Goal: Task Accomplishment & Management: Complete application form

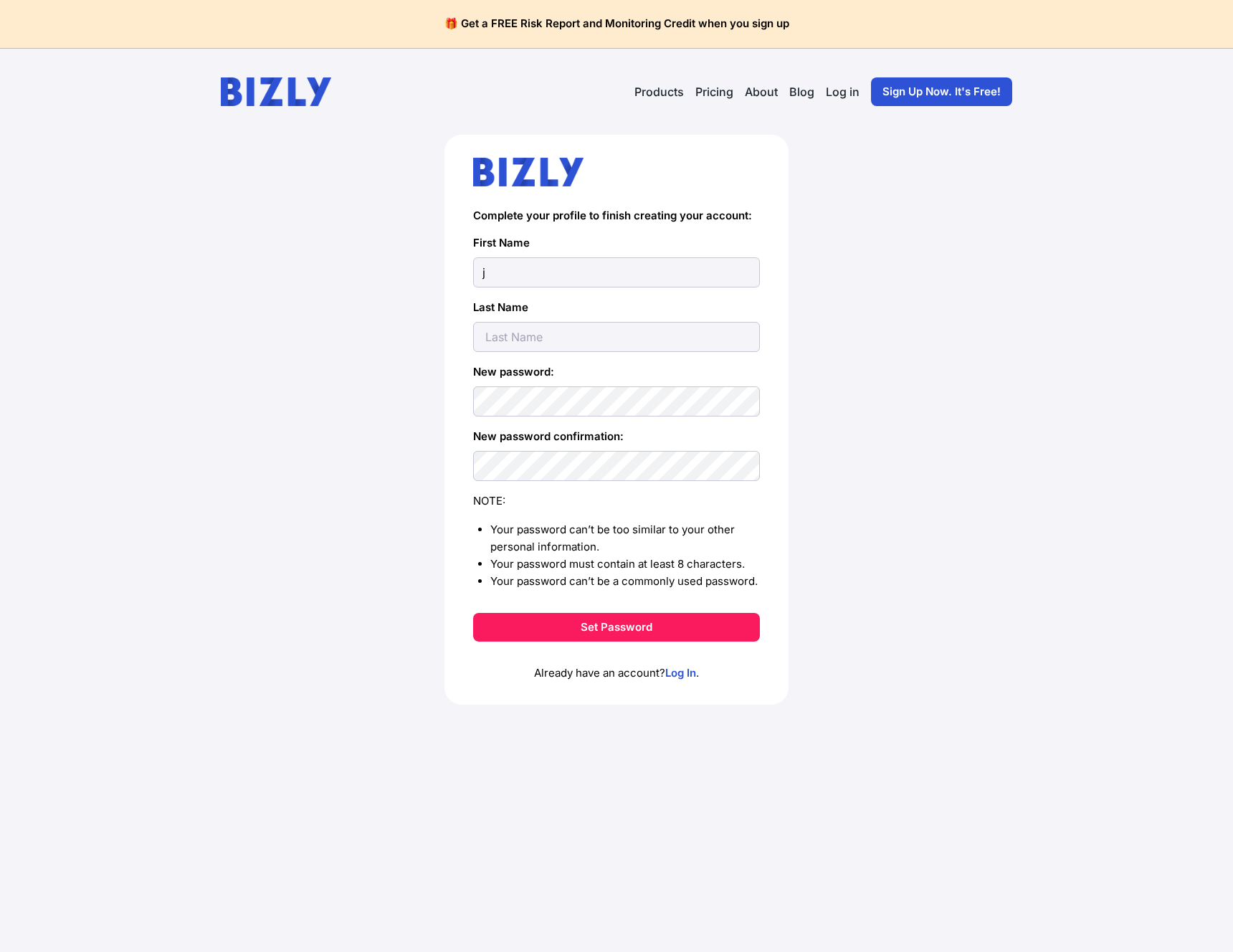
type input "j"
type input "e"
click at [679, 619] on button "Set Password" at bounding box center [616, 628] width 287 height 29
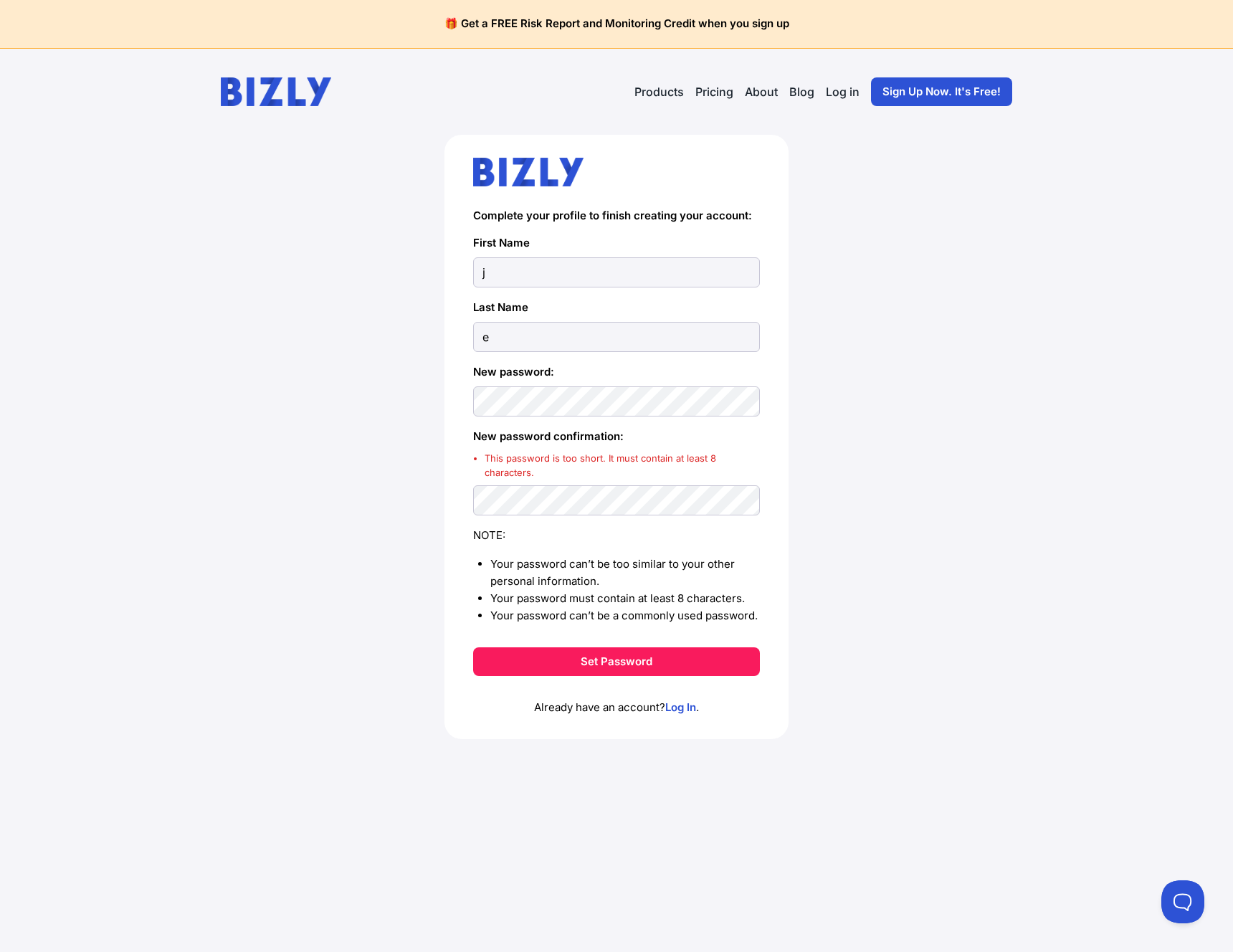
click at [955, 337] on div "Complete your profile to finish creating your account: First Name j Last Name e…" at bounding box center [616, 460] width 1176 height 651
click at [473, 647] on button "Set Password" at bounding box center [616, 662] width 287 height 29
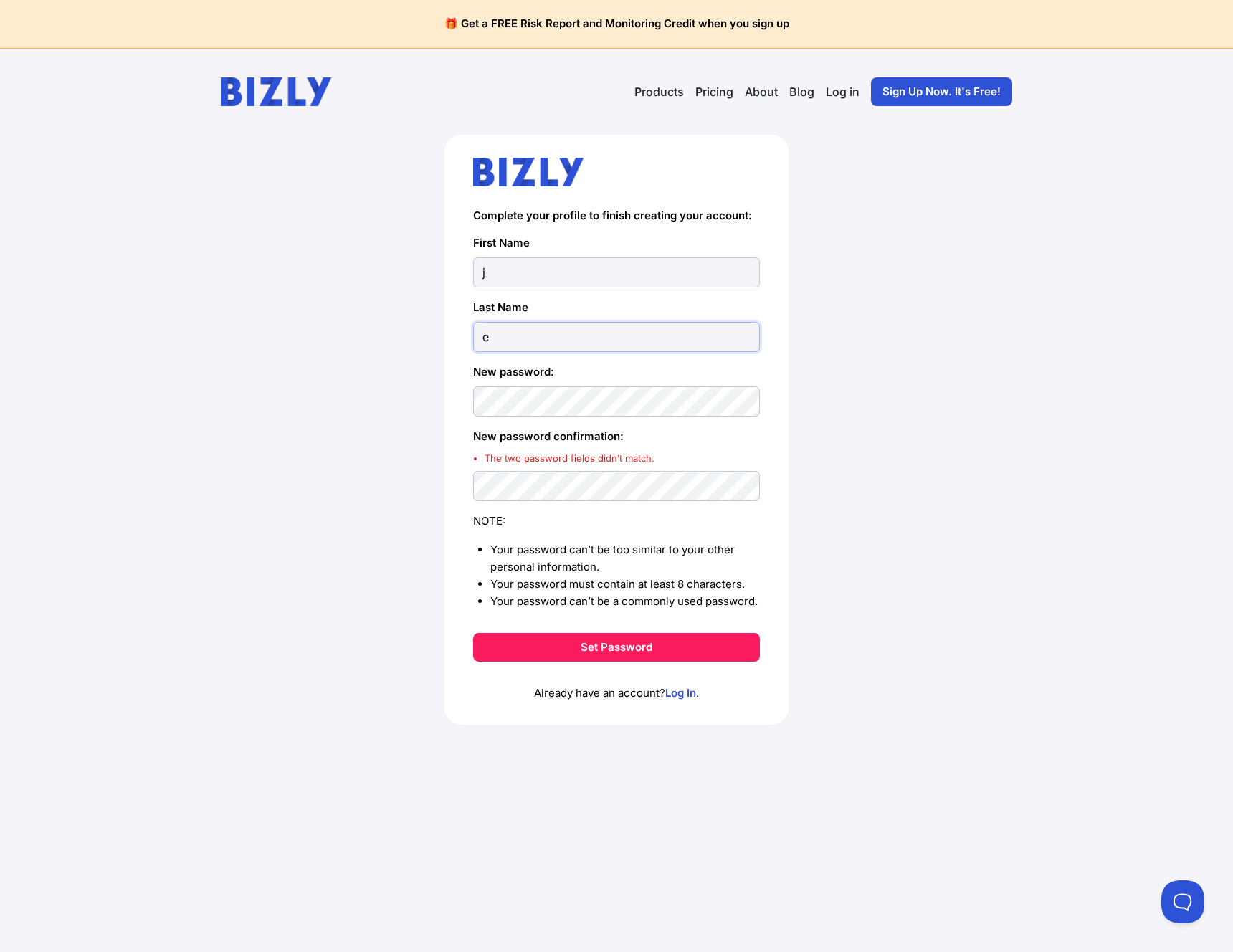
click at [688, 324] on body "🎁 Get a FREE Risk Report and Monitoring Credit when you sign up Open main menu …" at bounding box center [616, 476] width 1233 height 952
click at [1037, 295] on div "Complete your profile to finish creating your account: First Name j Last Name e…" at bounding box center [616, 452] width 1176 height 636
click at [575, 389] on div "New password:" at bounding box center [616, 390] width 287 height 53
click at [473, 634] on button "Set Password" at bounding box center [616, 648] width 287 height 29
click at [623, 649] on button "Set Password" at bounding box center [616, 648] width 287 height 29
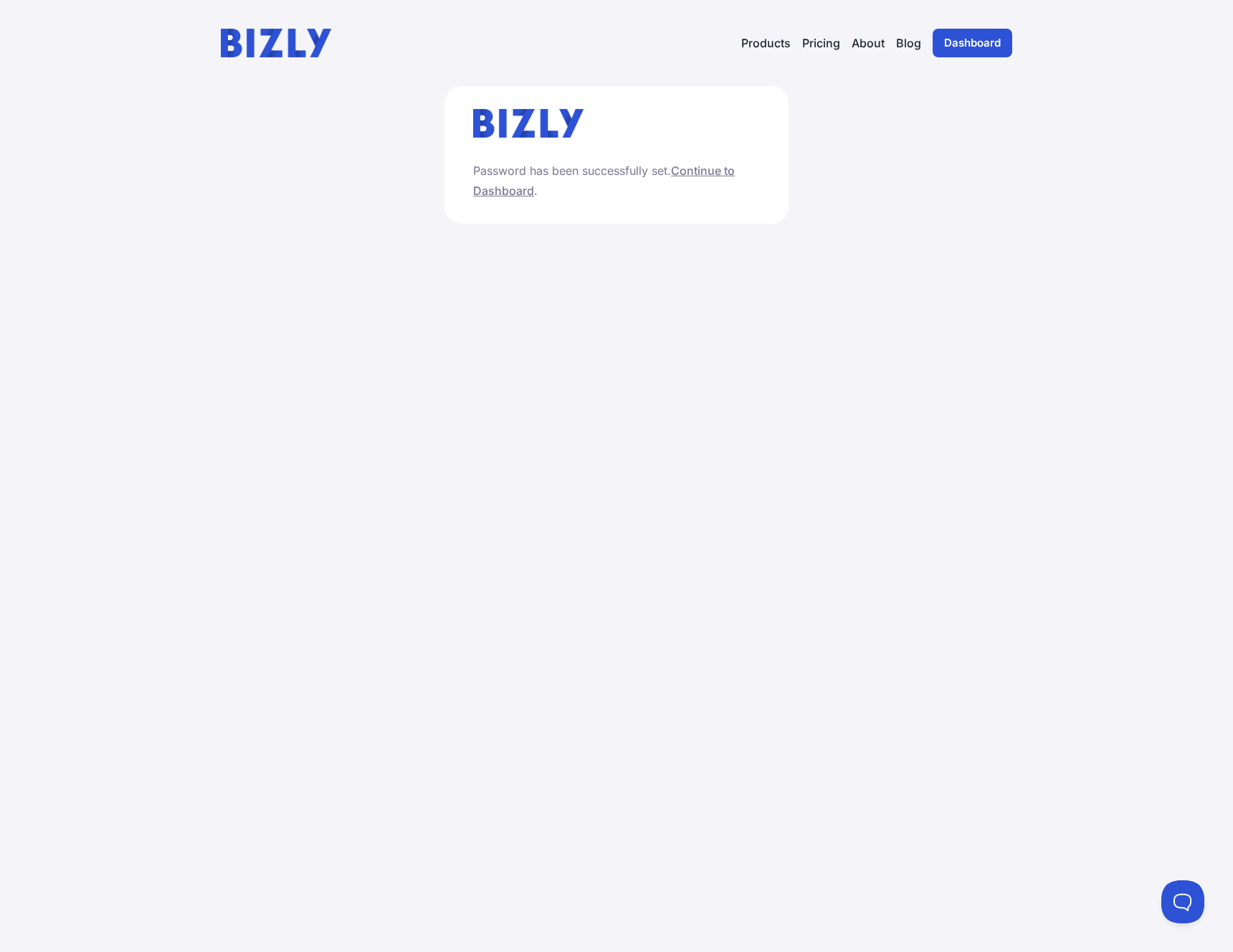
click at [848, 318] on main "Password has been successfully set. Continue to Dashboard ." at bounding box center [616, 519] width 1233 height 866
click at [709, 170] on link "Continue to Dashboard" at bounding box center [604, 181] width 261 height 34
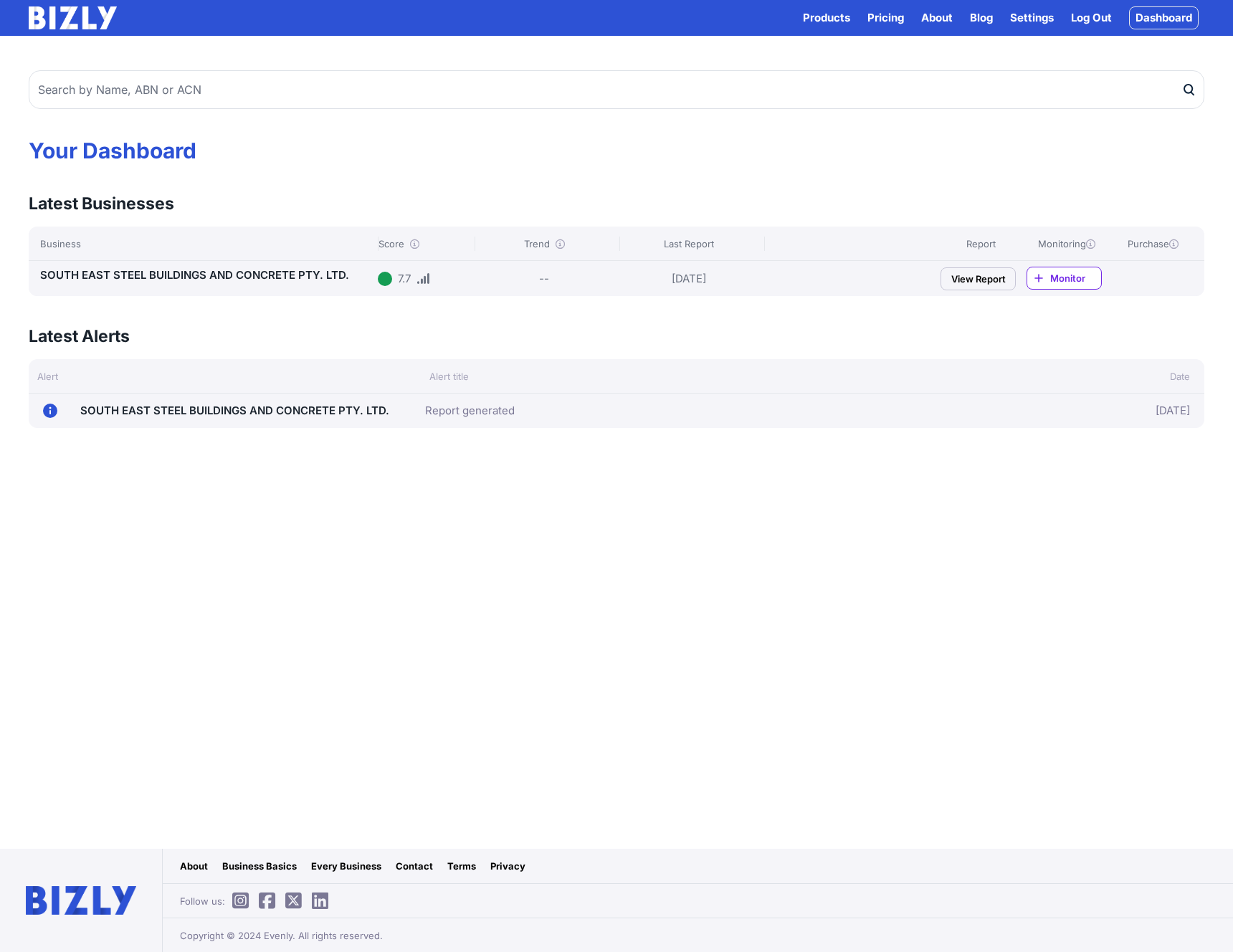
click at [465, 613] on main "Your Dashboard Latest Businesses View all Business Score Trend Last Report Repo…" at bounding box center [616, 442] width 1233 height 813
click at [433, 420] on div "Report generated" at bounding box center [712, 410] width 574 height 23
click at [964, 276] on link "View Report" at bounding box center [978, 278] width 75 height 23
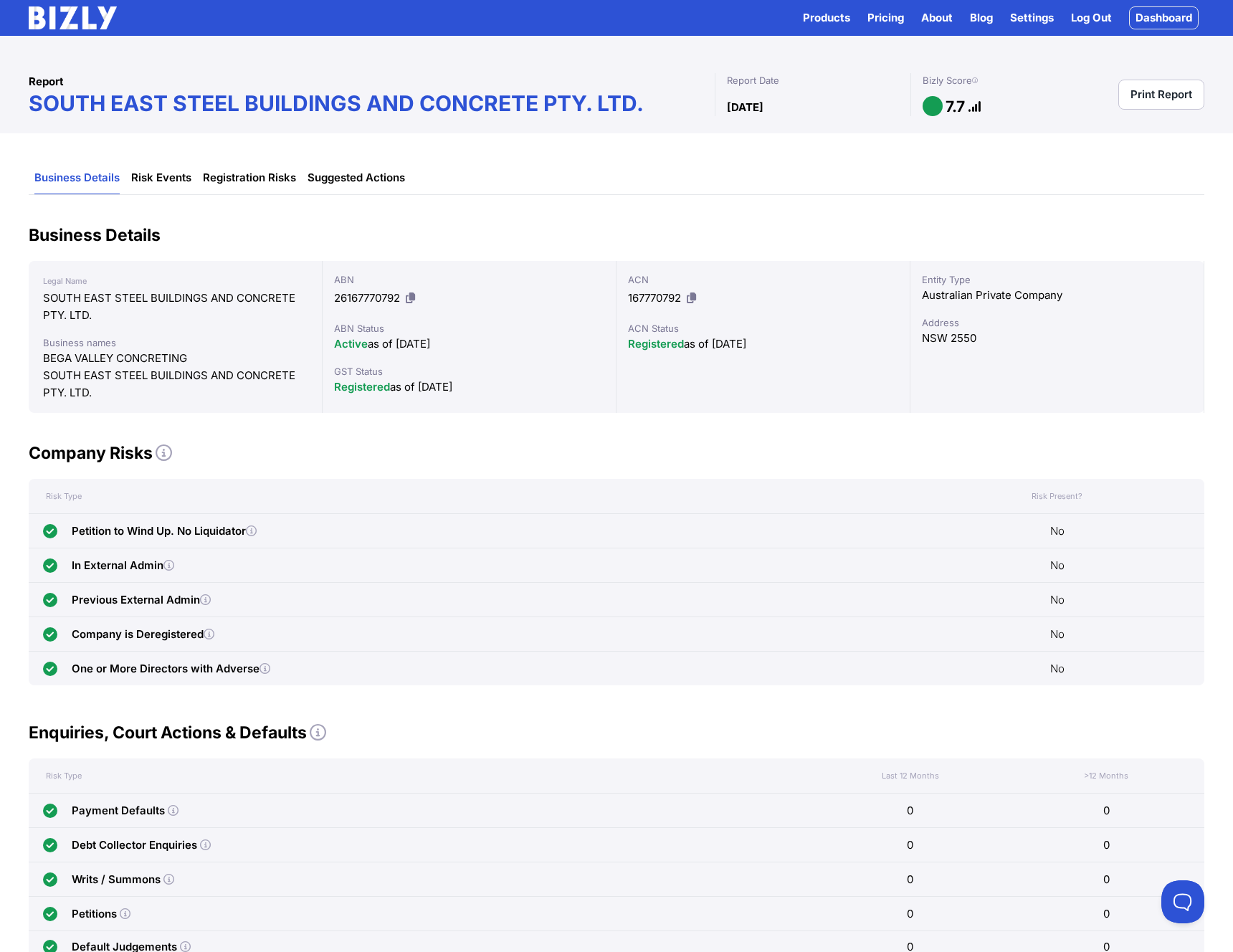
click at [385, 439] on div "Business Details Risk Events Registration Risks Suggested Actions Business Deta…" at bounding box center [616, 747] width 1233 height 1226
click at [404, 432] on div "Business Details Risk Events Registration Risks Suggested Actions Business Deta…" at bounding box center [616, 747] width 1233 height 1226
click at [416, 433] on div "Business Details Risk Events Registration Risks Suggested Actions Business Deta…" at bounding box center [616, 747] width 1233 height 1226
click at [175, 181] on link "Risk Events" at bounding box center [161, 178] width 60 height 32
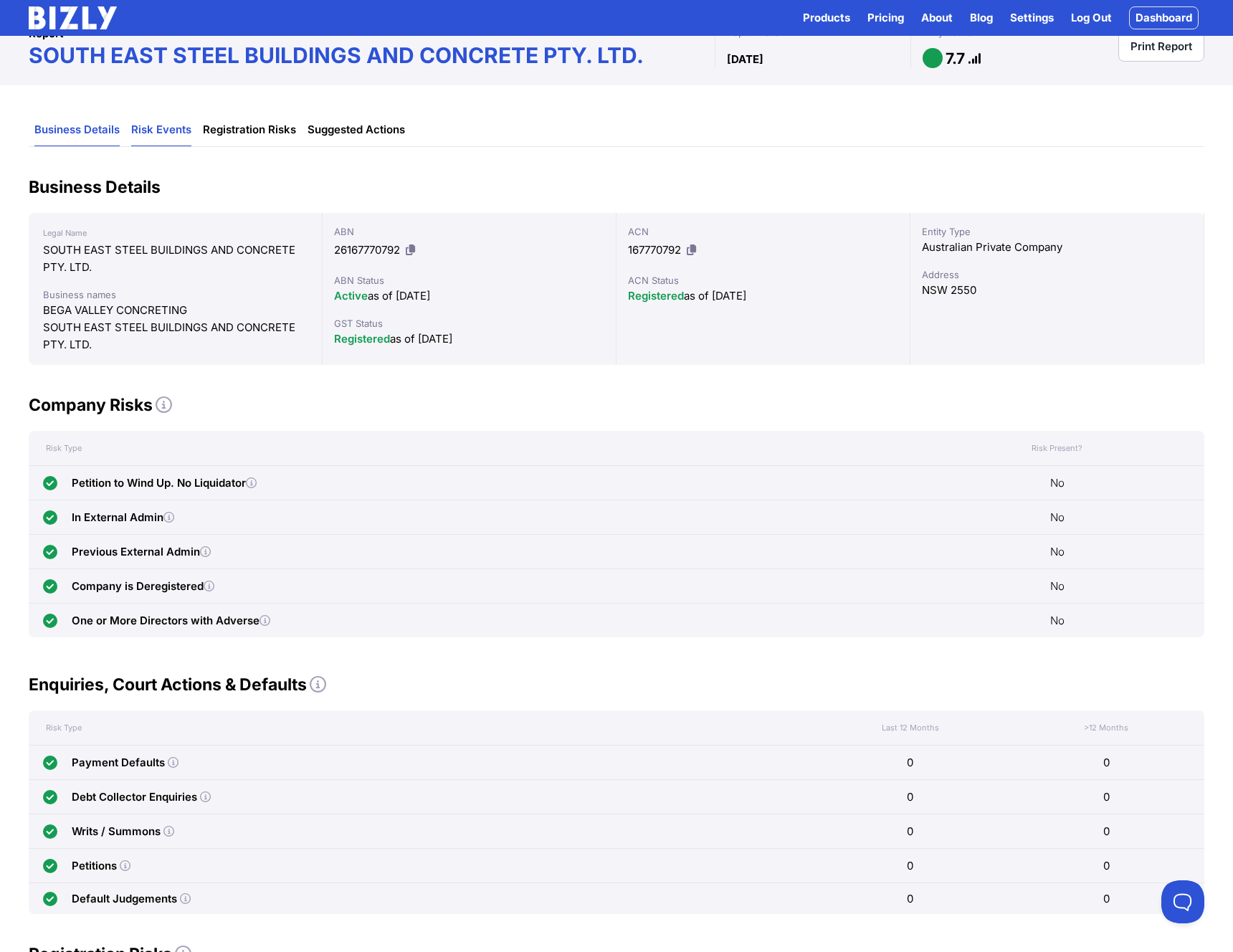
click at [155, 136] on link "Risk Events" at bounding box center [161, 130] width 60 height 32
click at [159, 129] on link "Risk Events" at bounding box center [161, 130] width 60 height 32
click at [261, 131] on link "Registration Risks" at bounding box center [249, 130] width 93 height 32
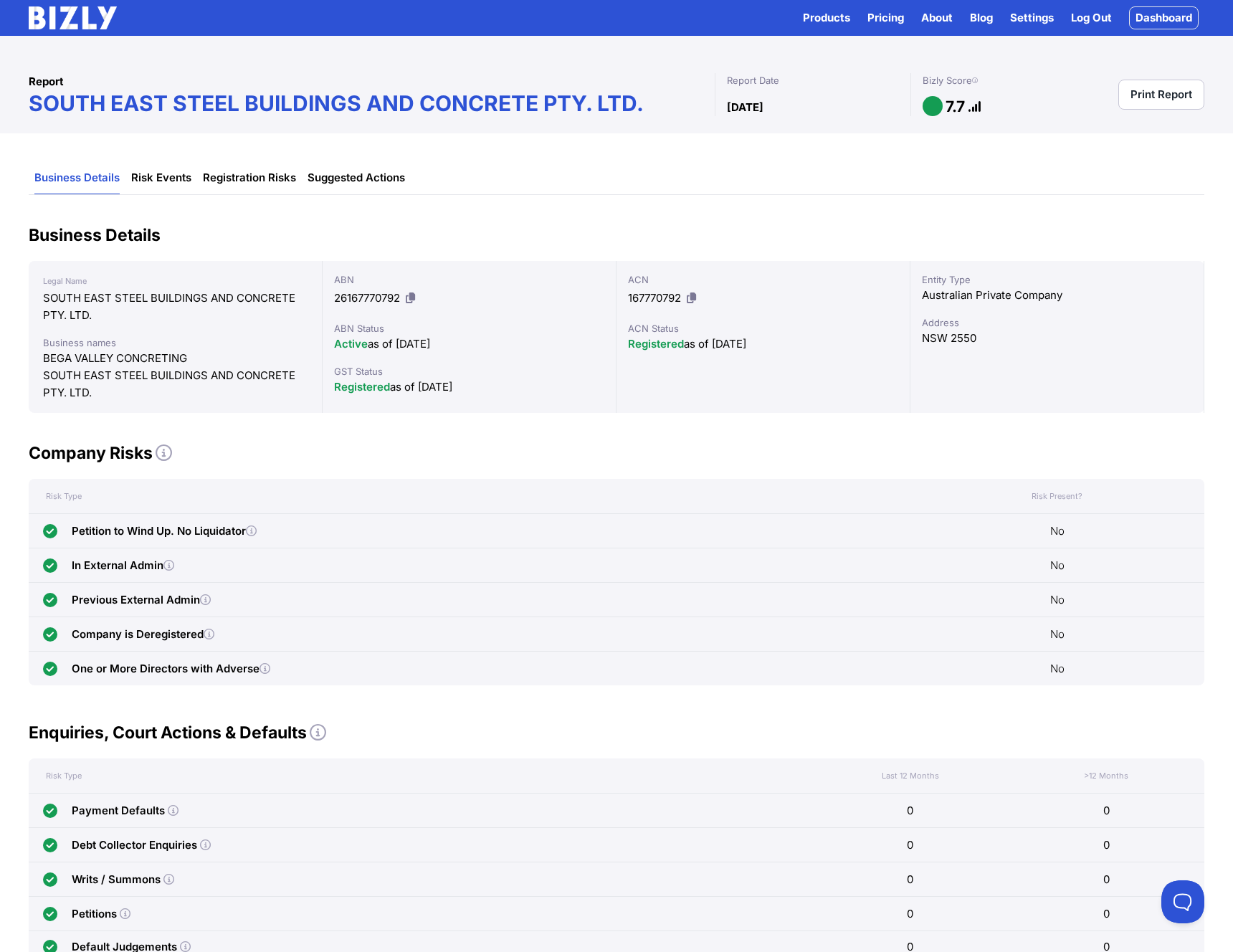
click at [970, 105] on icon at bounding box center [975, 106] width 14 height 11
click at [972, 106] on icon at bounding box center [975, 106] width 14 height 11
